Goal: Task Accomplishment & Management: Manage account settings

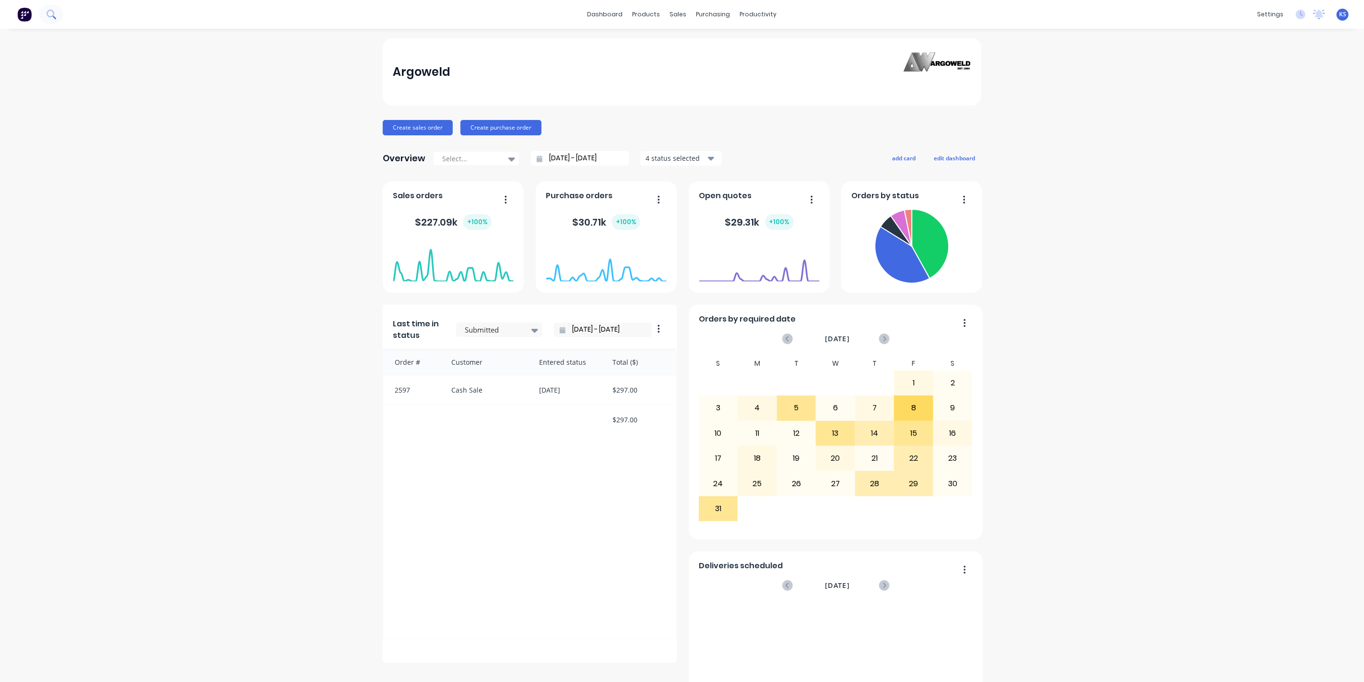
click at [49, 15] on icon at bounding box center [51, 14] width 9 height 9
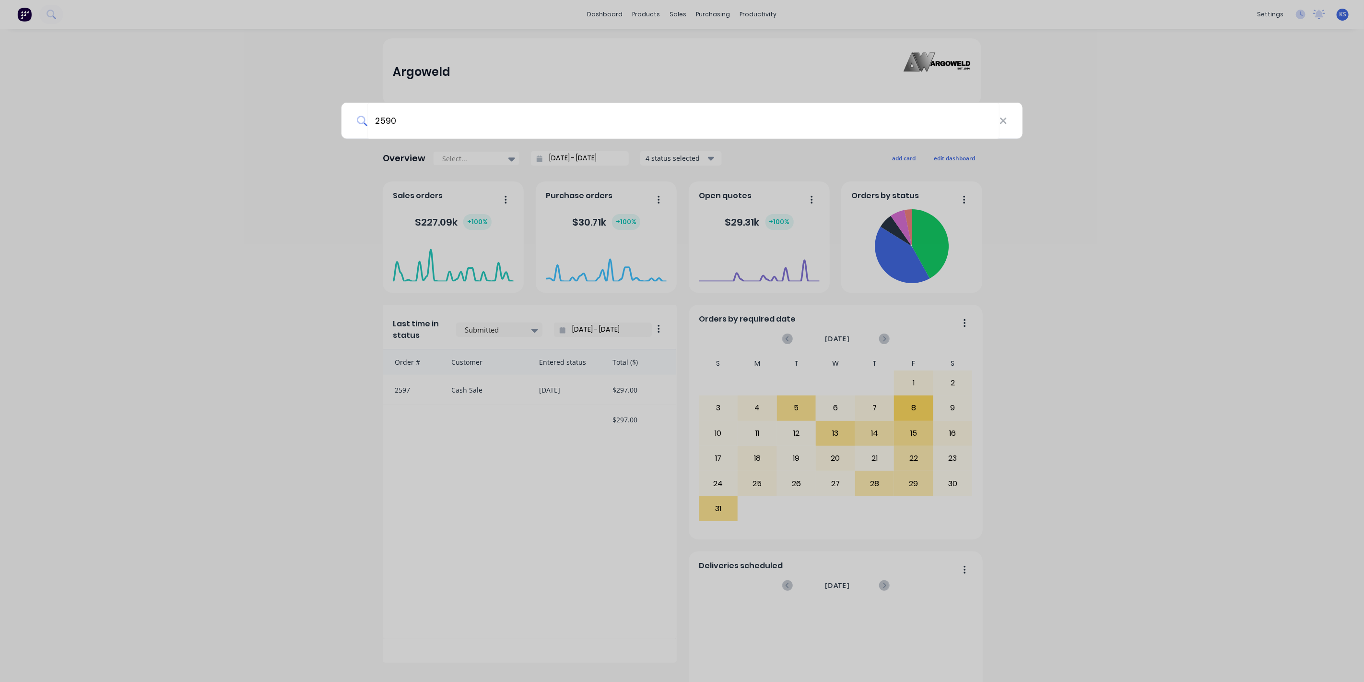
type input "2590"
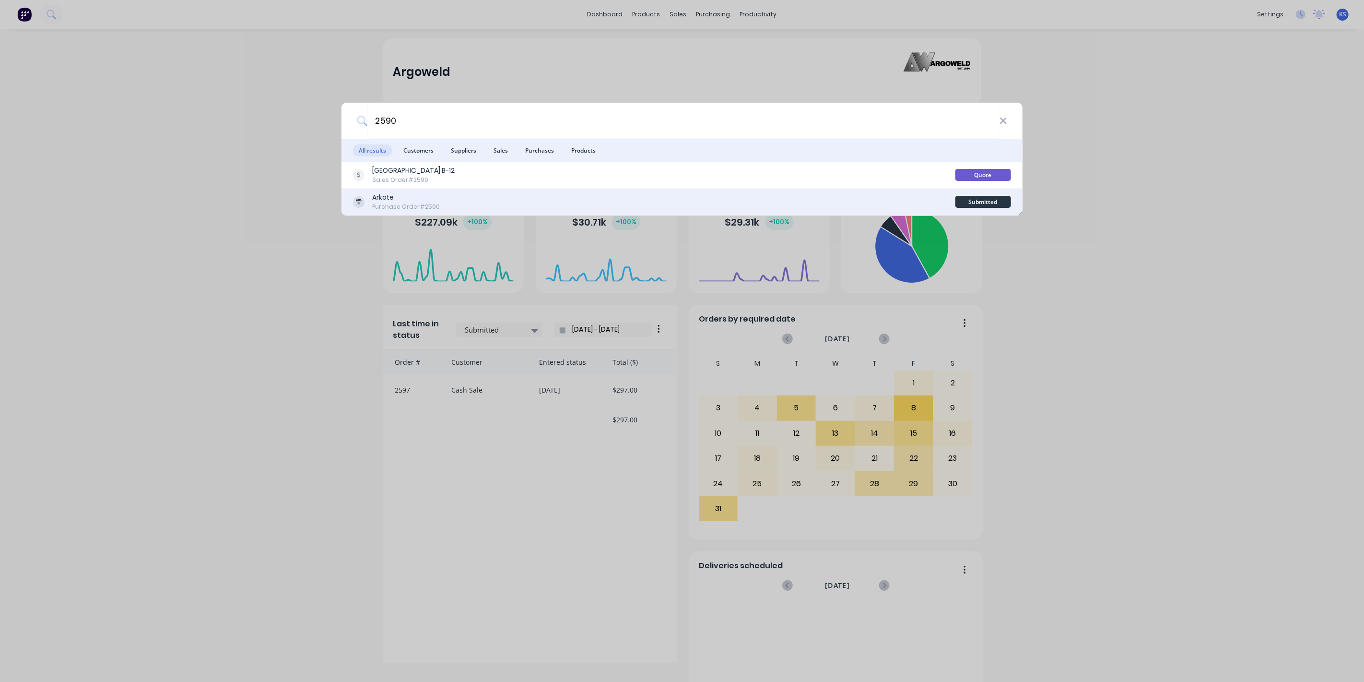
click at [391, 192] on div "Arkote" at bounding box center [406, 197] width 68 height 10
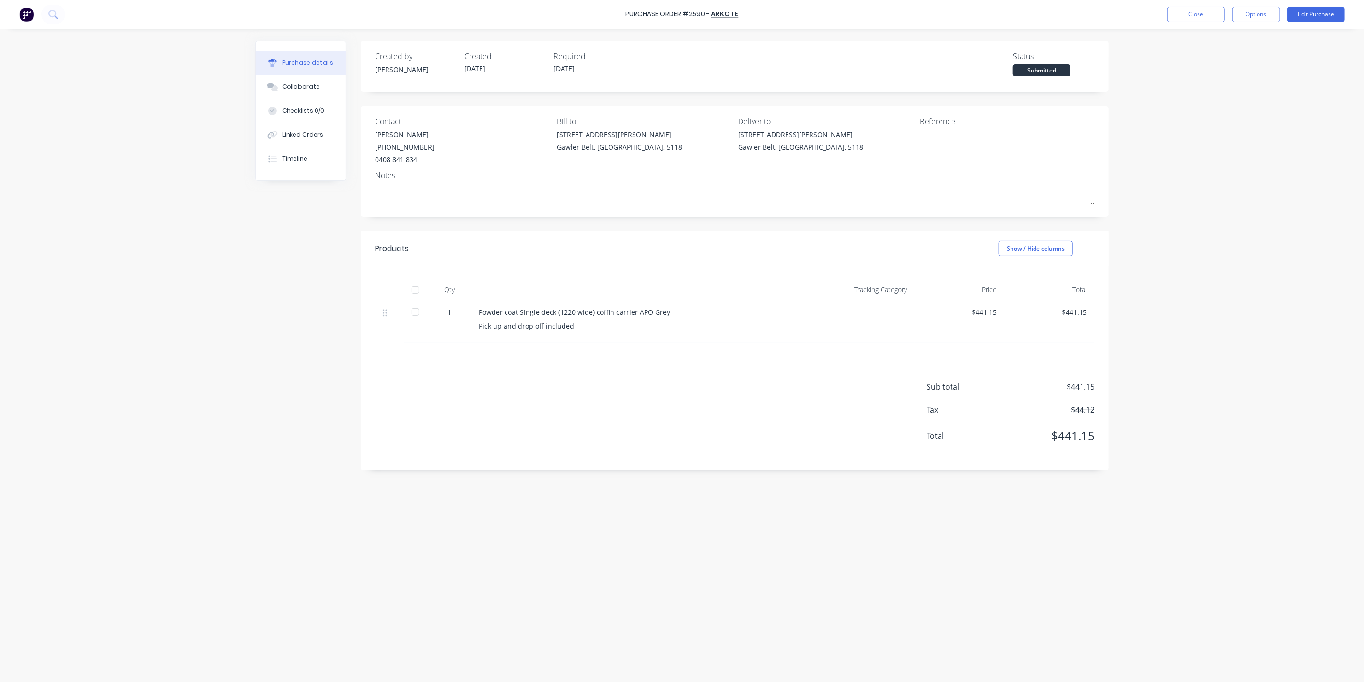
click at [417, 308] on div at bounding box center [415, 311] width 19 height 19
click at [1261, 21] on button "Options" at bounding box center [1256, 14] width 48 height 15
click at [1235, 65] on button "Convert to Bill" at bounding box center [1234, 57] width 91 height 19
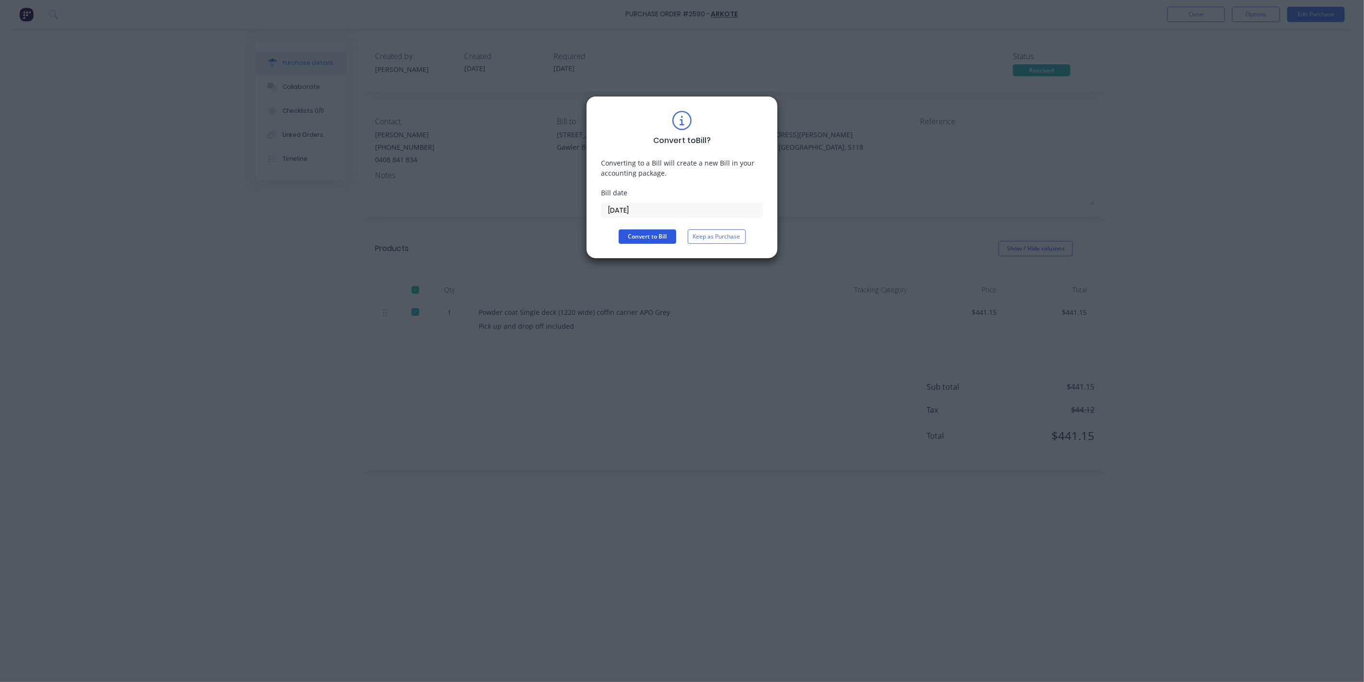
click at [661, 235] on button "Convert to Bill" at bounding box center [648, 236] width 58 height 14
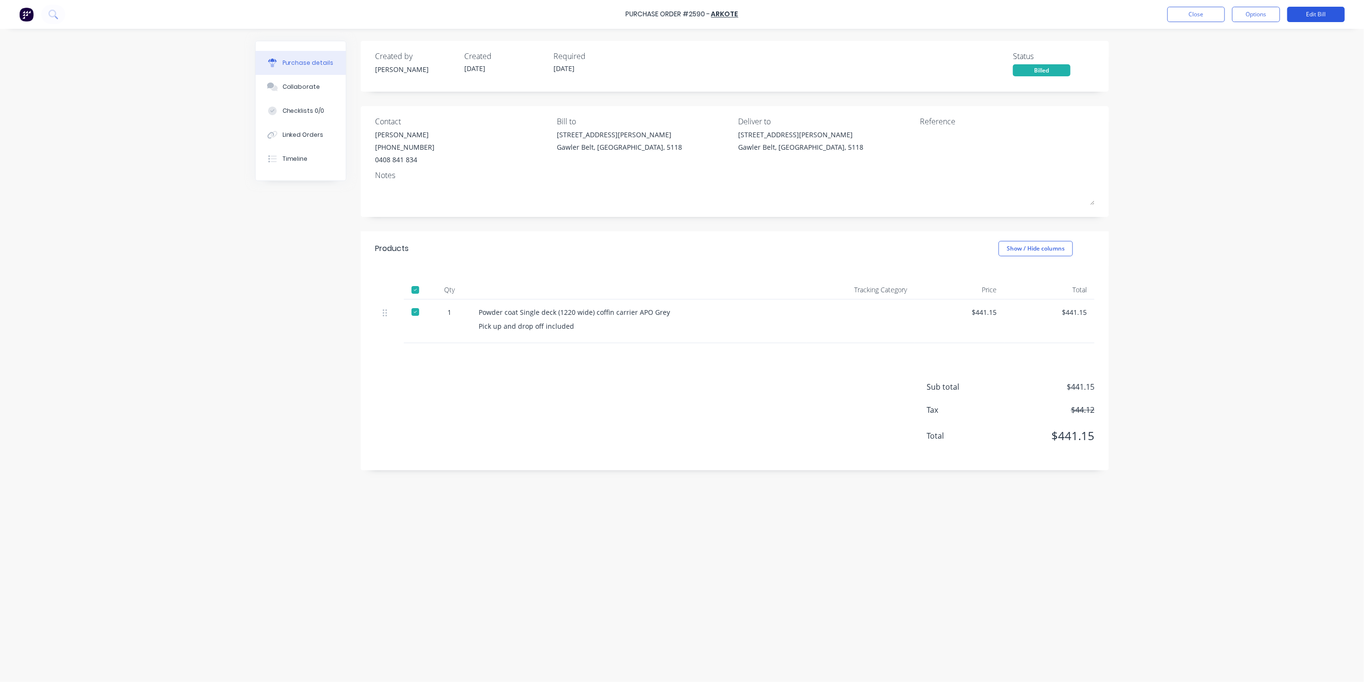
click at [1302, 13] on button "Edit Bill" at bounding box center [1316, 14] width 58 height 15
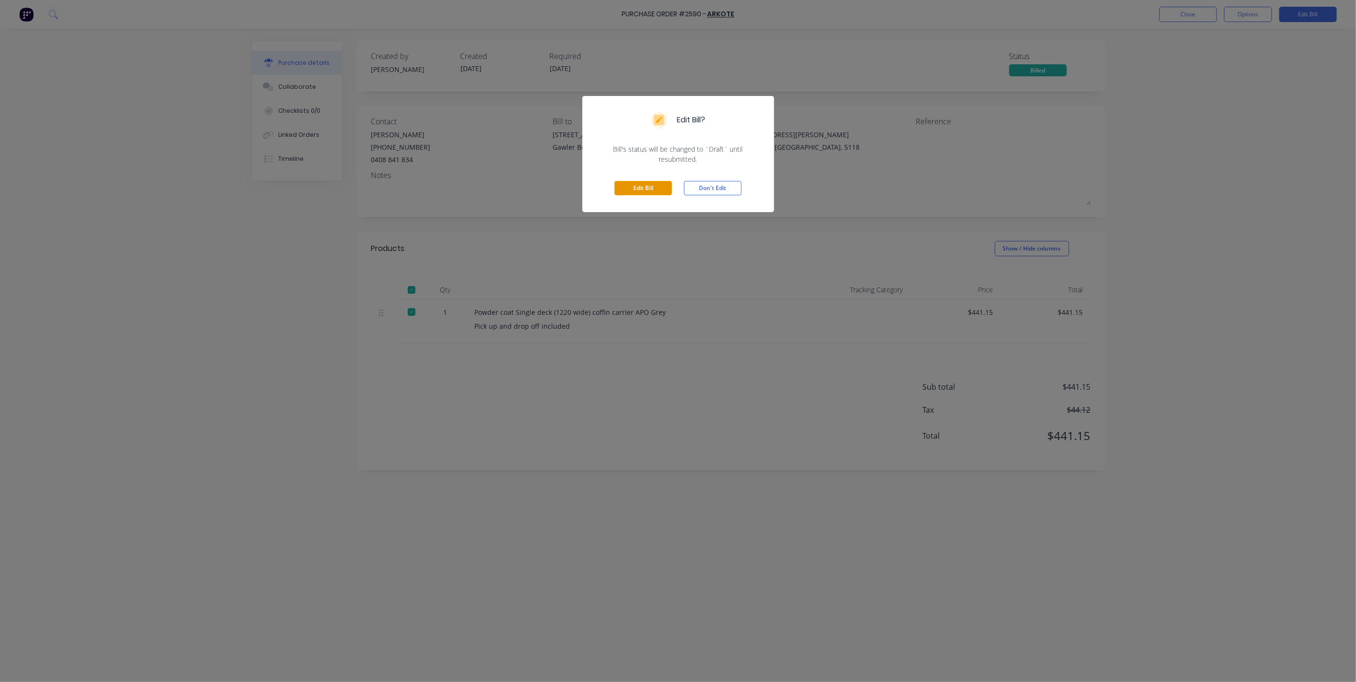
click at [643, 190] on button "Edit Bill" at bounding box center [643, 188] width 58 height 14
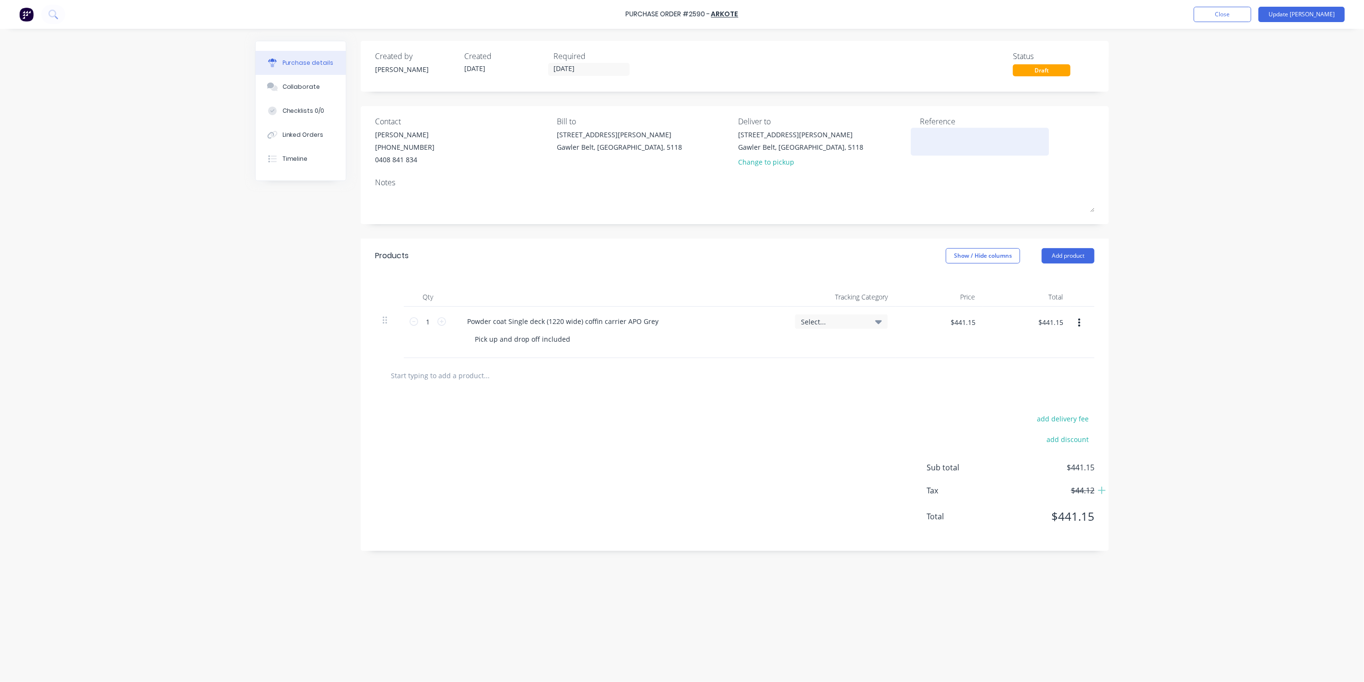
click at [947, 139] on textarea at bounding box center [980, 141] width 120 height 22
type textarea "x"
type textarea "5"
type textarea "x"
type textarea "50"
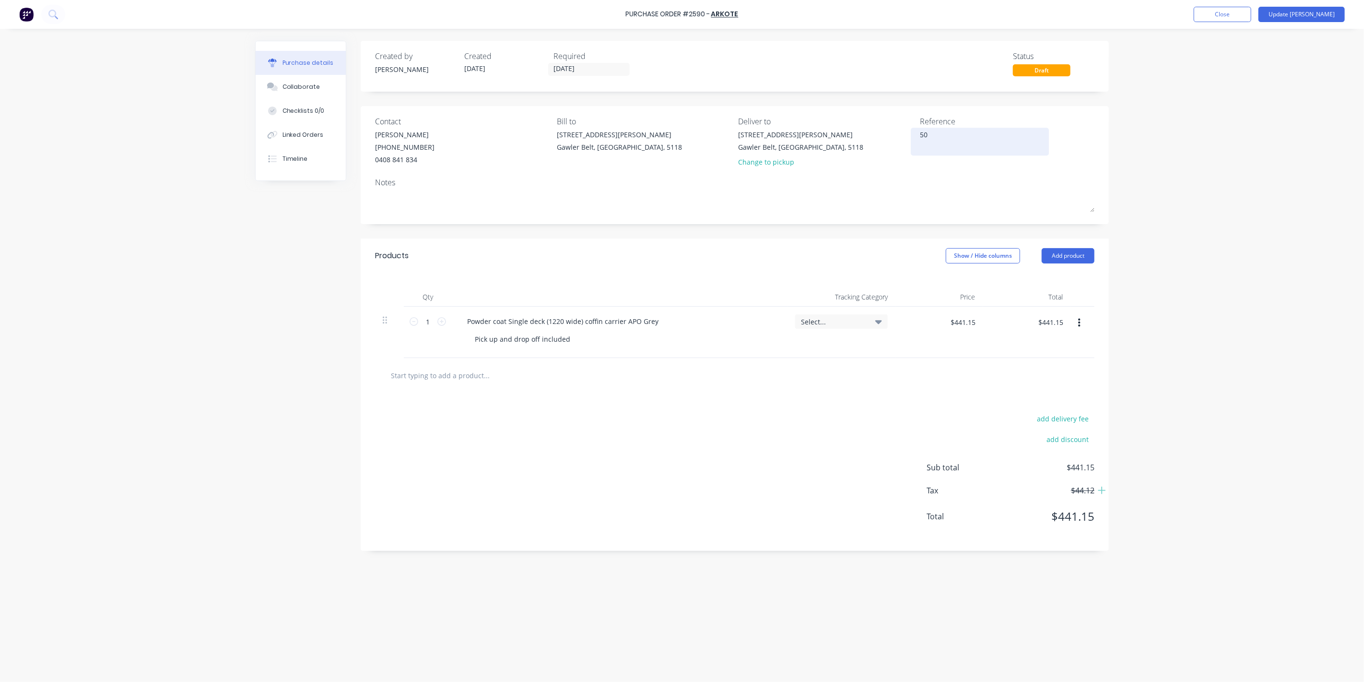
type textarea "x"
type textarea "506"
type textarea "x"
type textarea "5066"
type textarea "x"
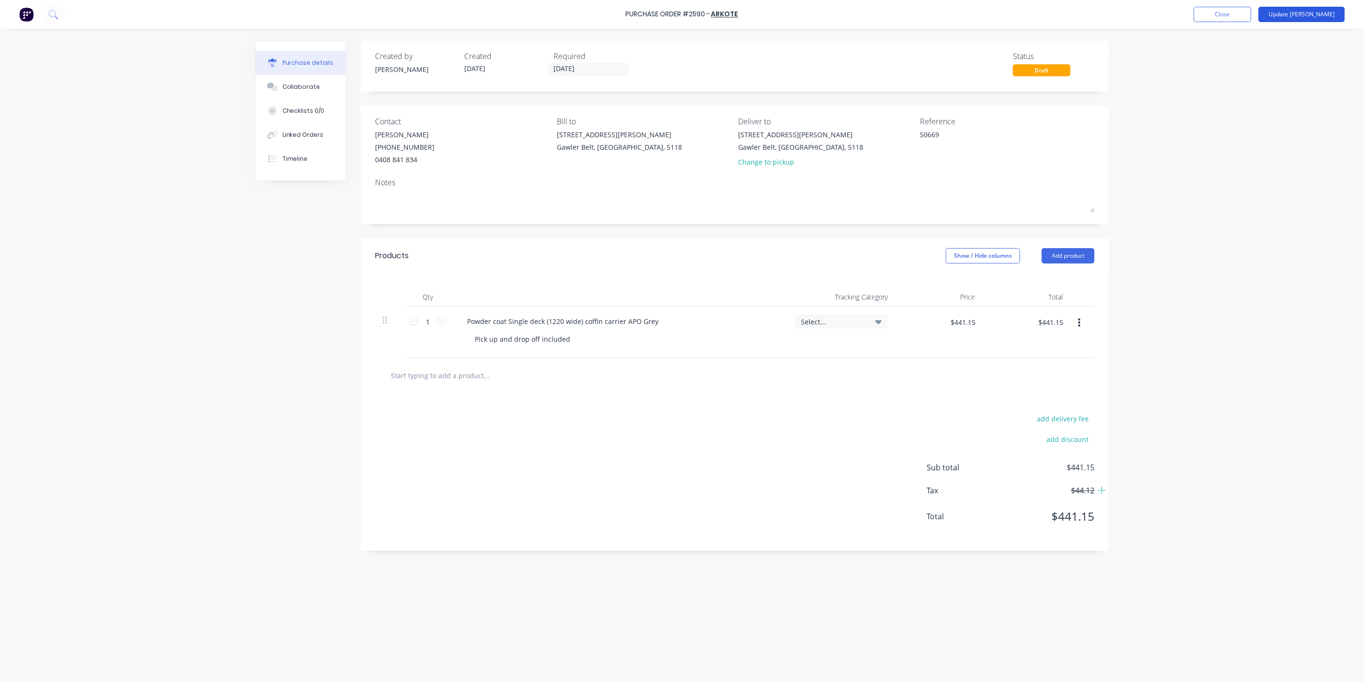
type textarea "50669"
type textarea "x"
type textarea "50669"
click at [1318, 10] on button "Update [PERSON_NAME]" at bounding box center [1302, 14] width 86 height 15
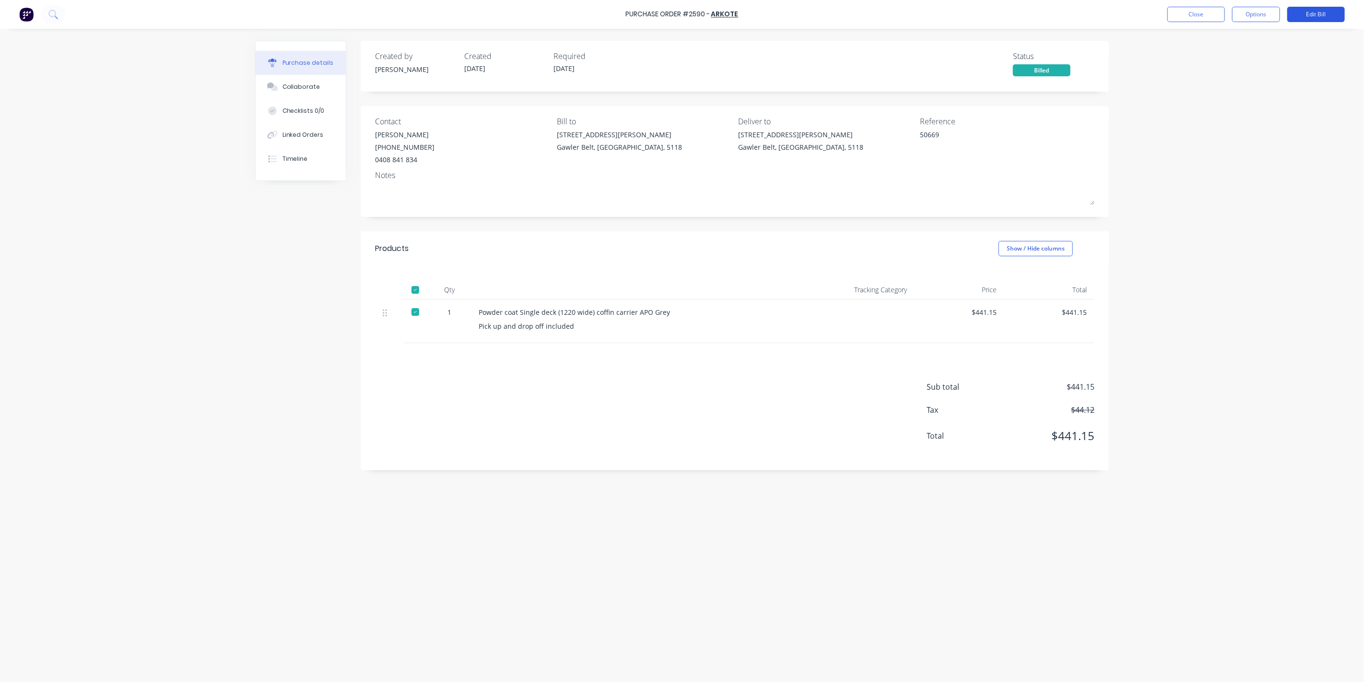
click at [1313, 17] on button "Edit Bill" at bounding box center [1316, 14] width 58 height 15
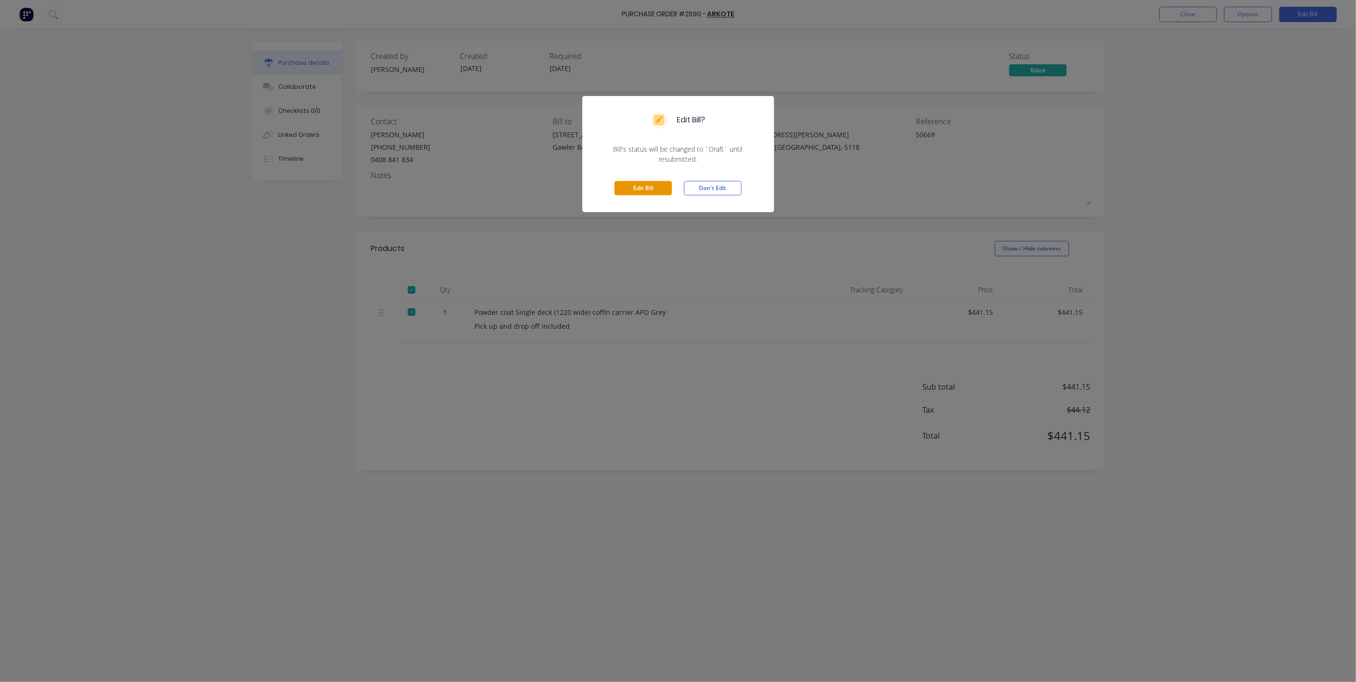
click at [649, 190] on button "Edit Bill" at bounding box center [643, 188] width 58 height 14
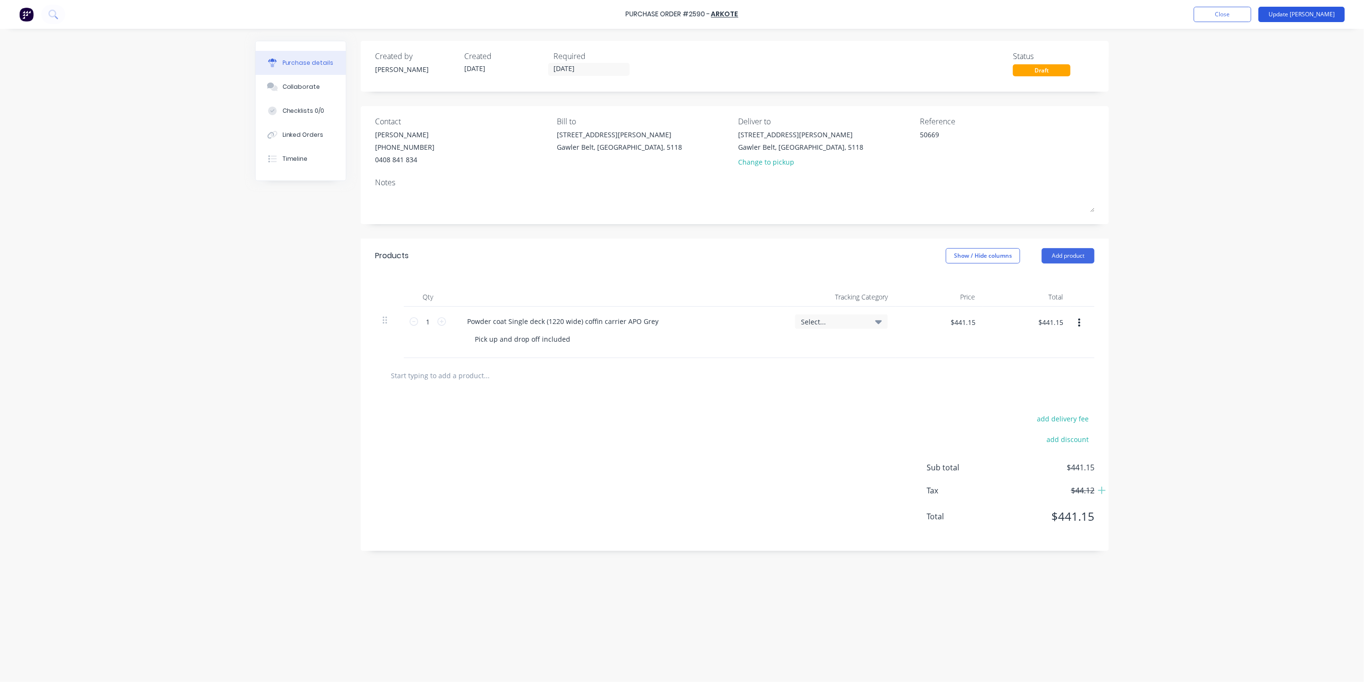
click at [1325, 20] on button "Update [PERSON_NAME]" at bounding box center [1302, 14] width 86 height 15
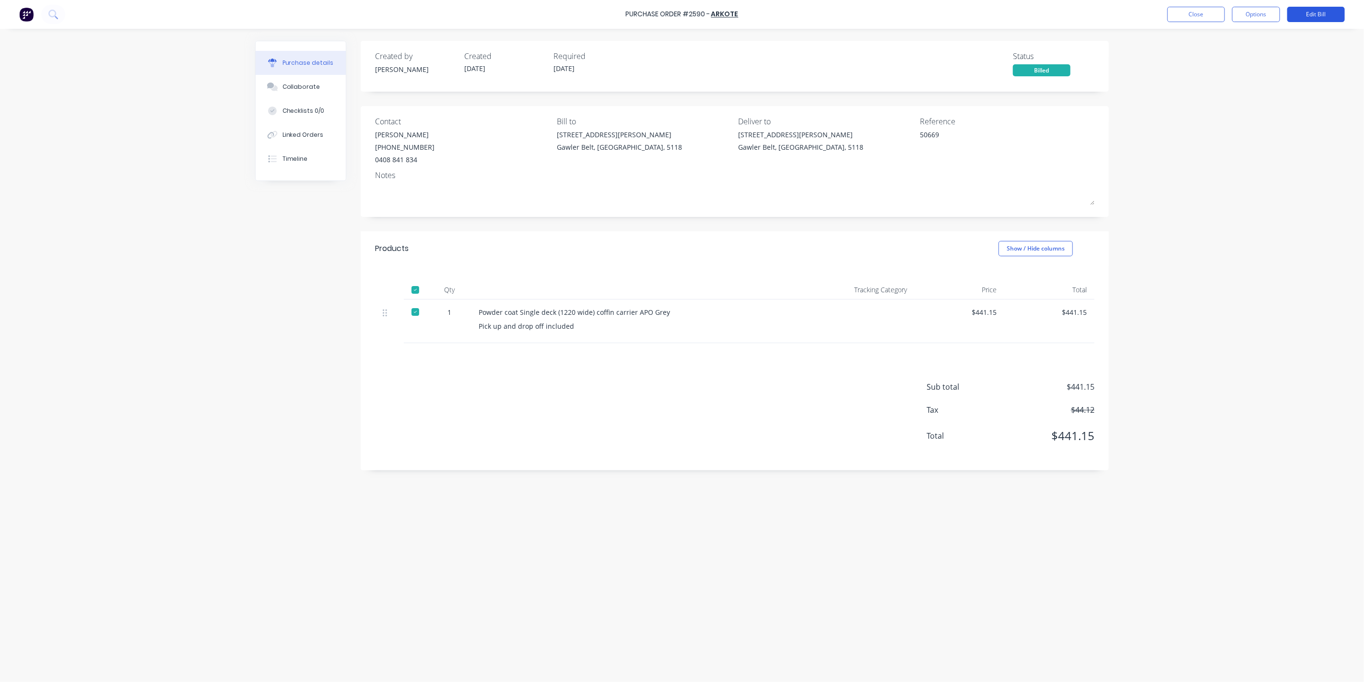
click at [1324, 19] on button "Edit Bill" at bounding box center [1316, 14] width 58 height 15
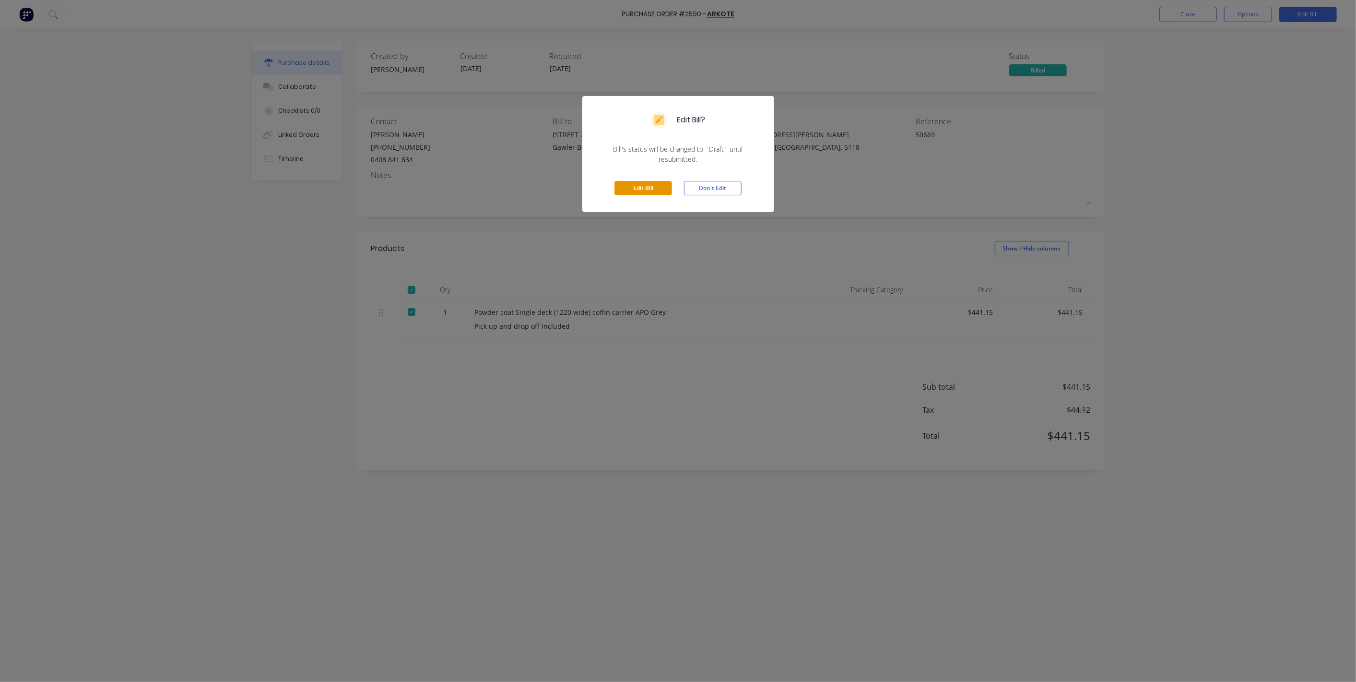
click at [650, 184] on button "Edit Bill" at bounding box center [643, 188] width 58 height 14
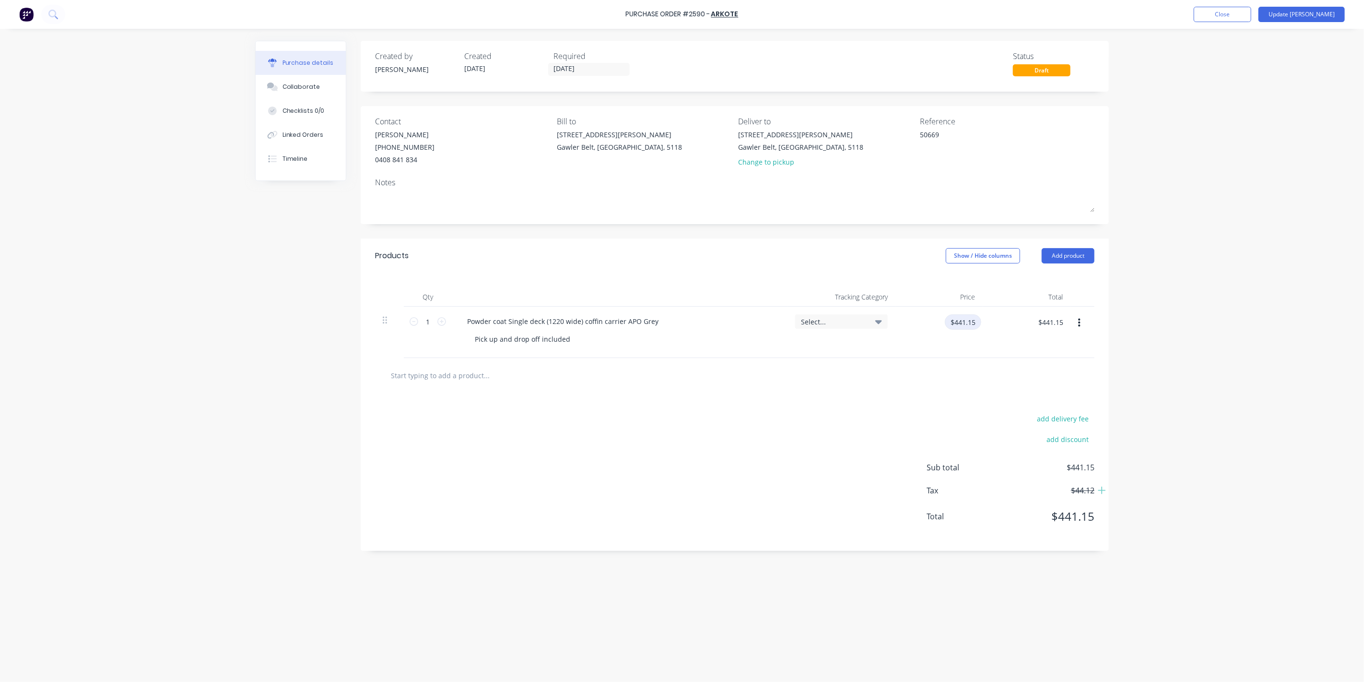
type textarea "x"
click at [966, 328] on input "$441.15" at bounding box center [963, 321] width 36 height 15
type input "518.80"
type textarea "x"
type input "$518.80"
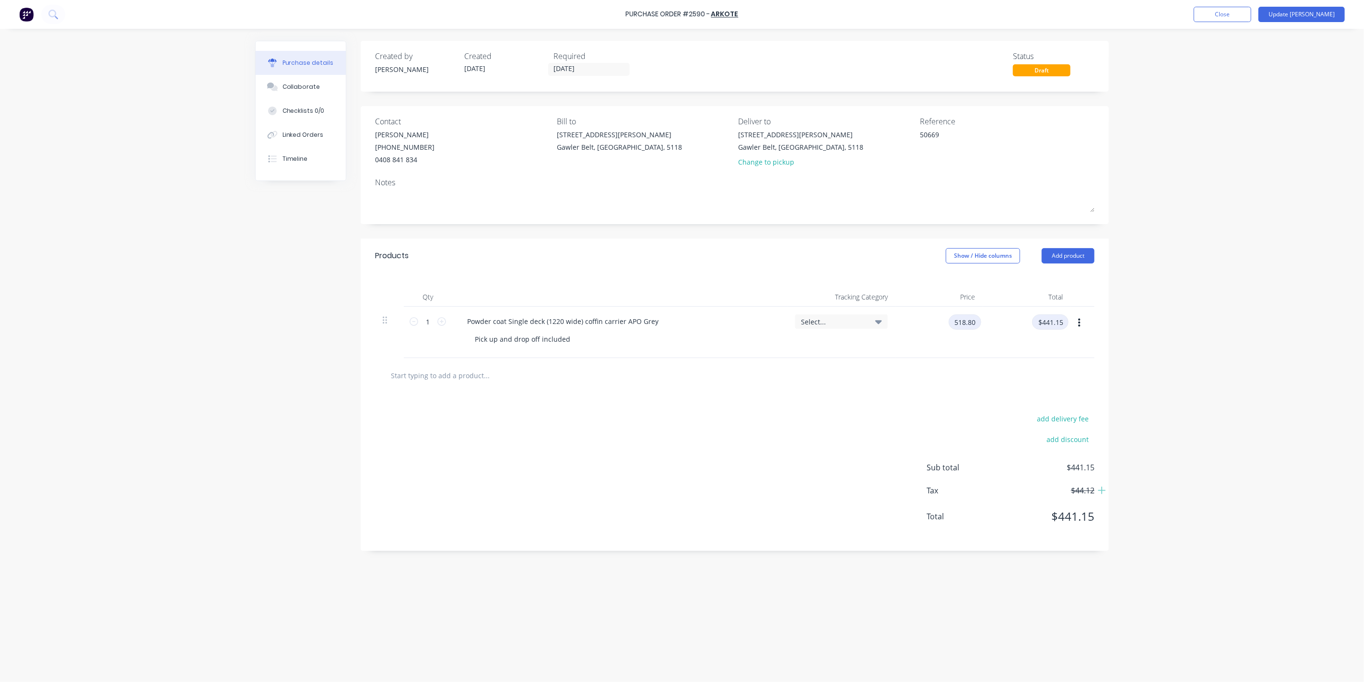
type input "$518.80"
click at [1099, 486] on icon at bounding box center [1102, 490] width 9 height 10
click at [1335, 12] on button "Update [PERSON_NAME]" at bounding box center [1302, 14] width 86 height 15
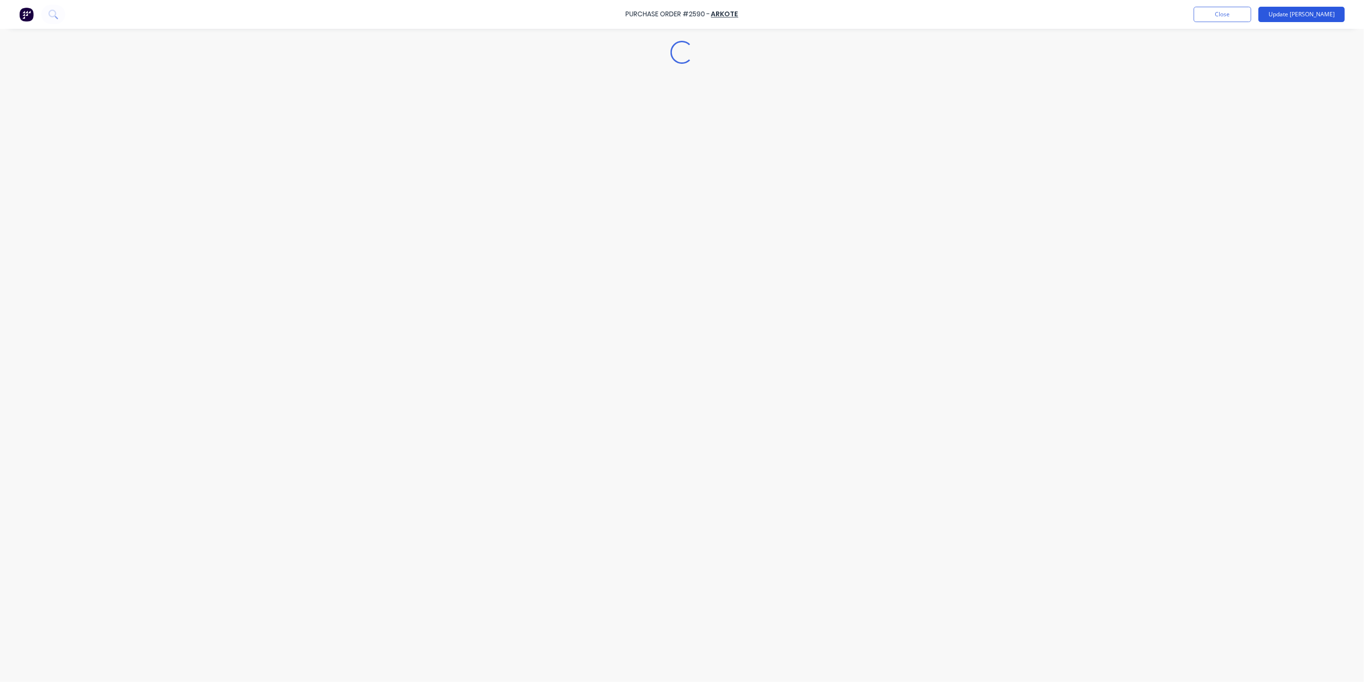
type textarea "x"
